Goal: Information Seeking & Learning: Learn about a topic

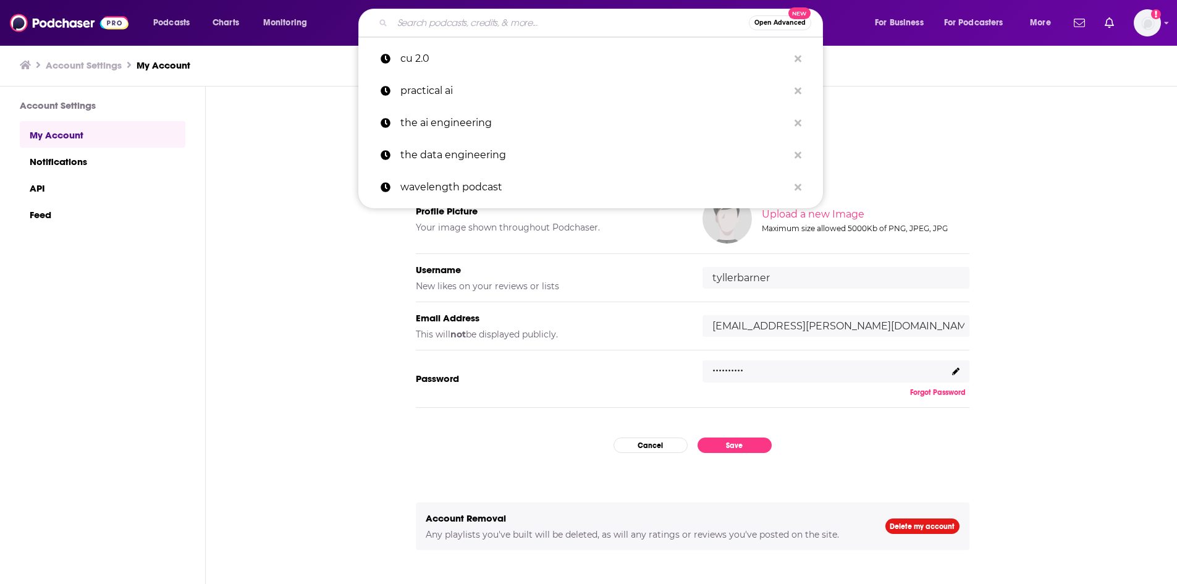
click at [537, 25] on input "Search podcasts, credits, & more..." at bounding box center [570, 23] width 356 height 20
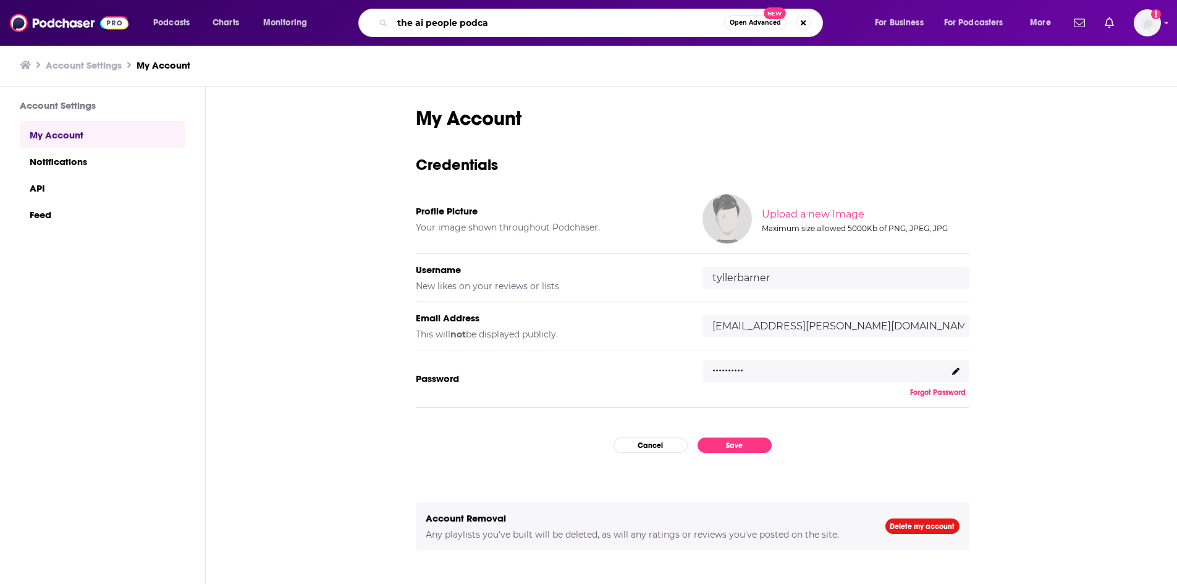
type input "the ai people podcas"
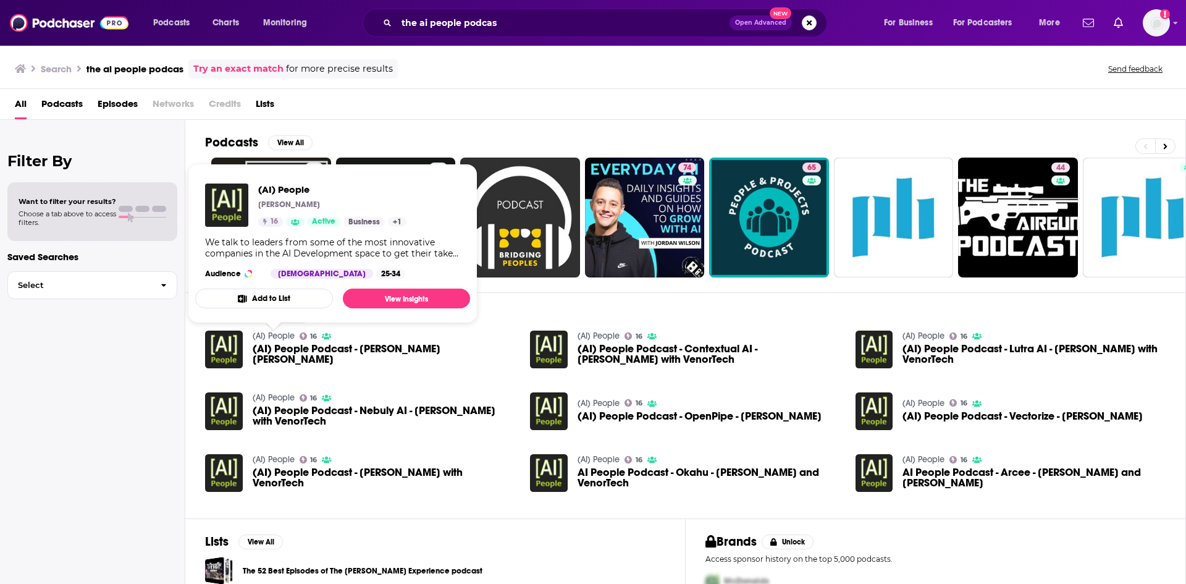
click at [275, 341] on link "(AI) People" at bounding box center [274, 335] width 42 height 10
